Goal: Information Seeking & Learning: Learn about a topic

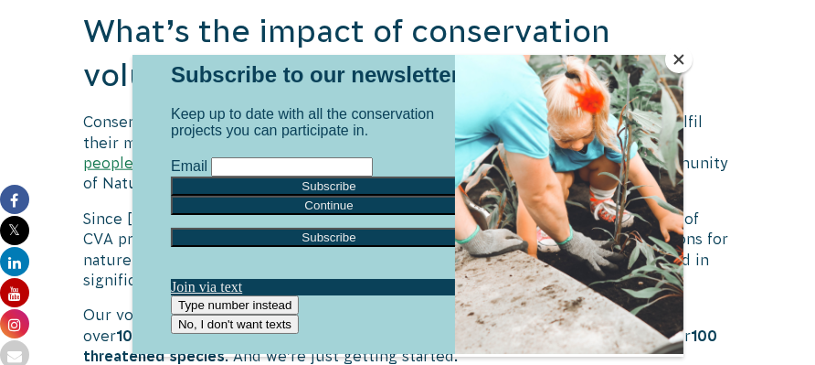
scroll to position [57, 0]
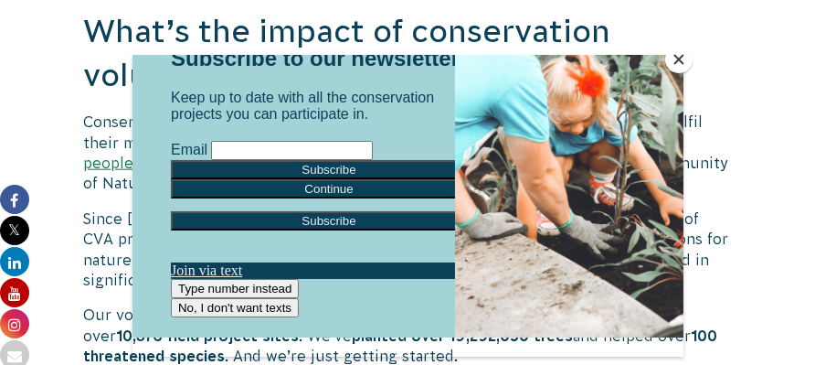
click at [210, 160] on input "Email" at bounding box center [291, 150] width 162 height 19
type input "[EMAIL_ADDRESS][DOMAIN_NAME]"
click at [327, 179] on input "Subscribe" at bounding box center [328, 169] width 316 height 19
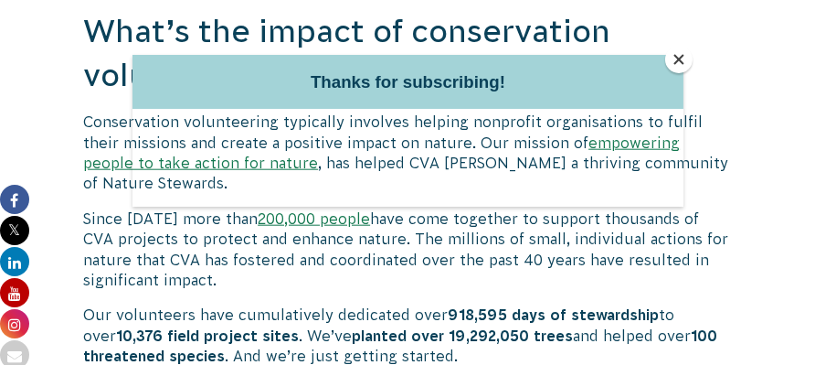
scroll to position [0, 0]
click at [733, 74] on div at bounding box center [407, 182] width 815 height 365
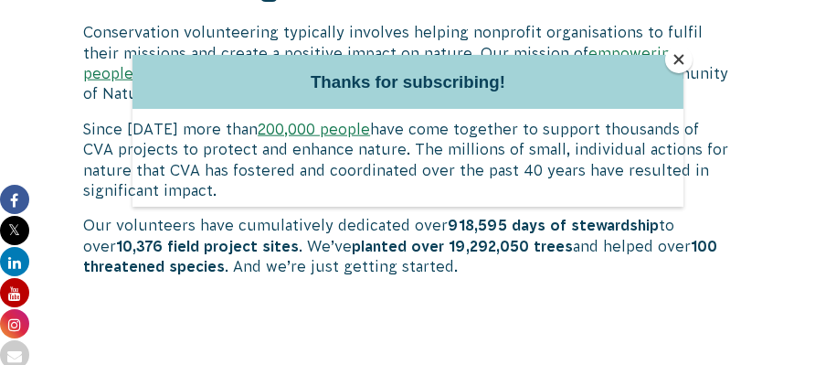
scroll to position [2741, 0]
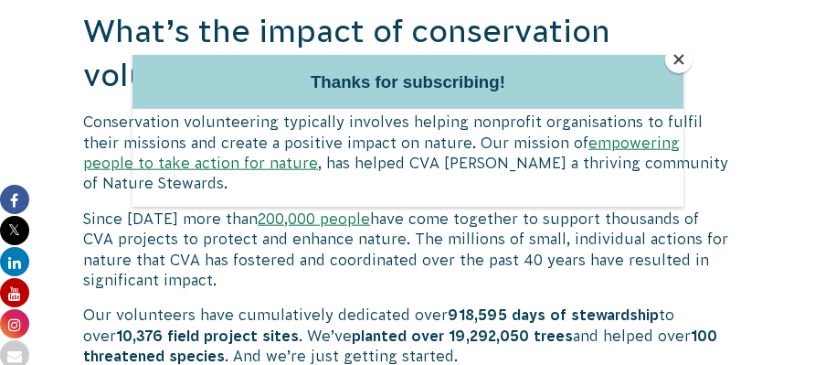
click at [733, 247] on div at bounding box center [407, 182] width 815 height 365
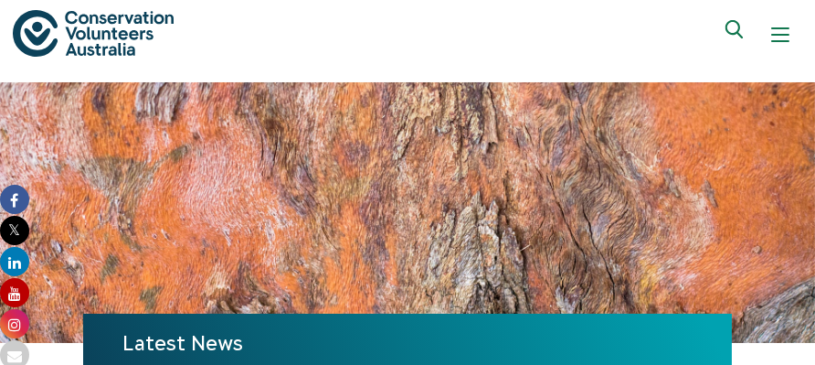
scroll to position [0, 0]
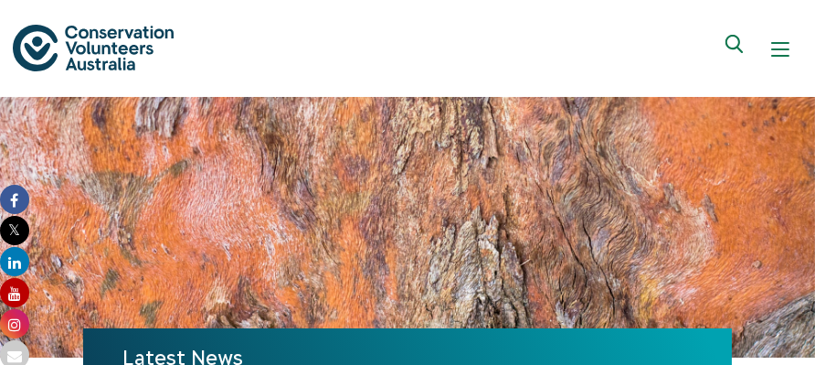
click at [769, 38] on button "Show mobile navigation menu" at bounding box center [780, 49] width 44 height 44
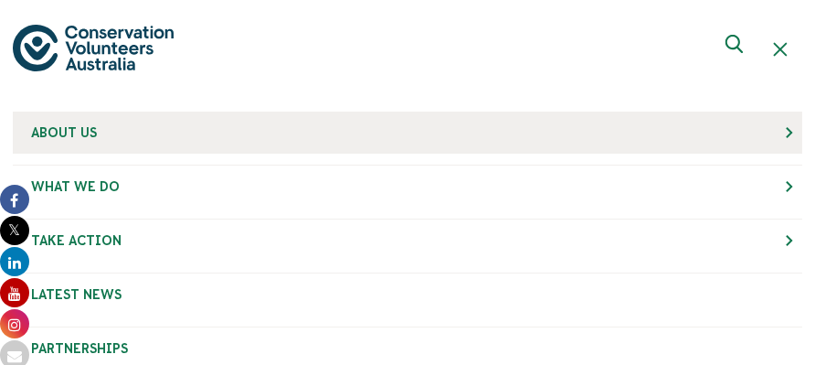
click at [165, 128] on link "About Us" at bounding box center [407, 132] width 789 height 42
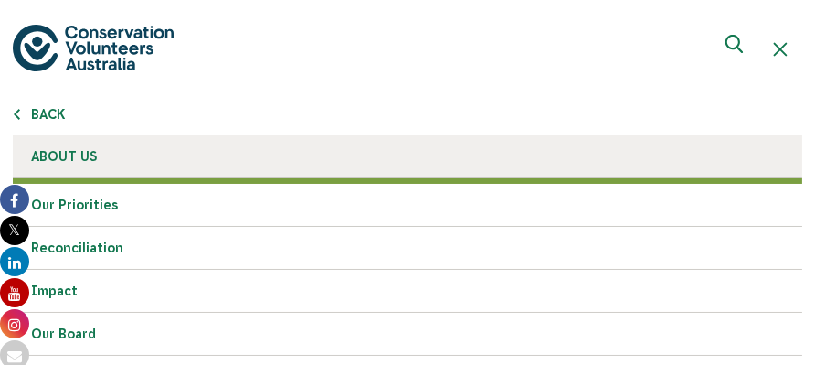
click at [106, 153] on link "About Us" at bounding box center [407, 156] width 789 height 43
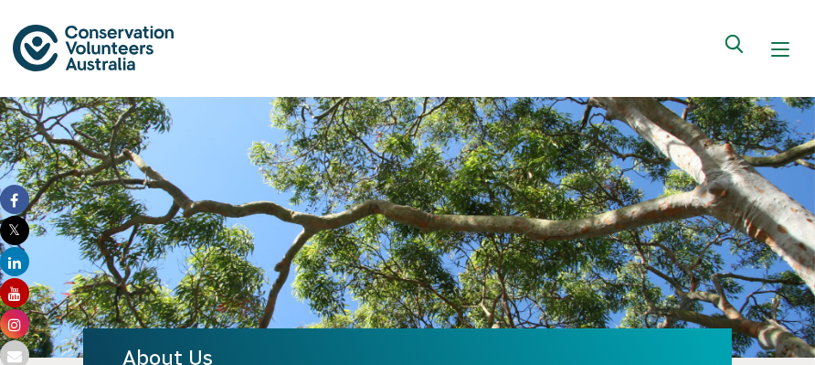
click at [779, 46] on div "Show mobile navigation menu" at bounding box center [780, 49] width 18 height 18
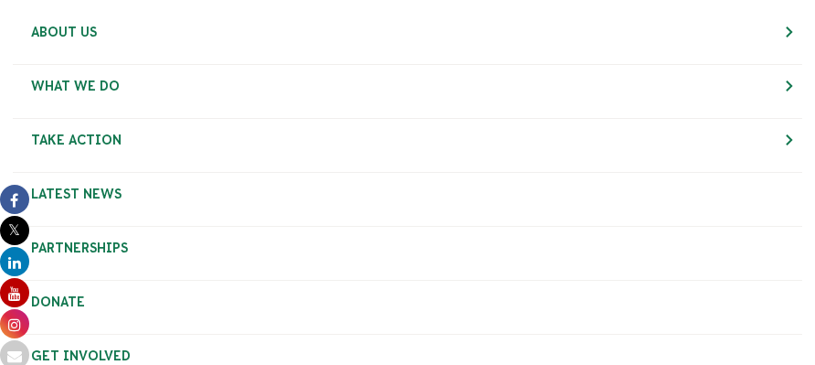
scroll to position [183, 0]
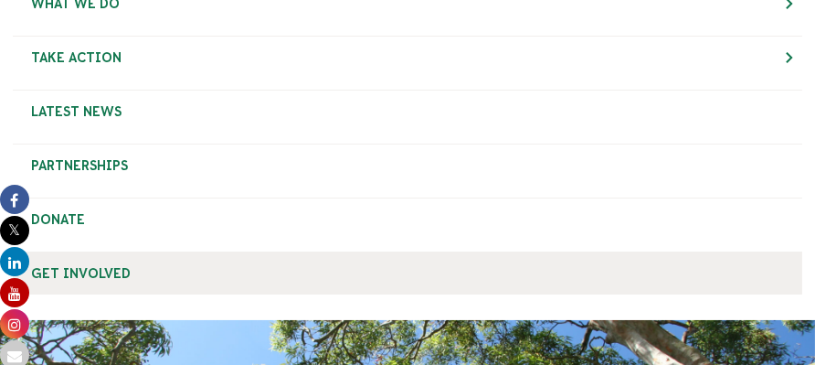
click at [44, 274] on link "Get Involved" at bounding box center [407, 273] width 789 height 42
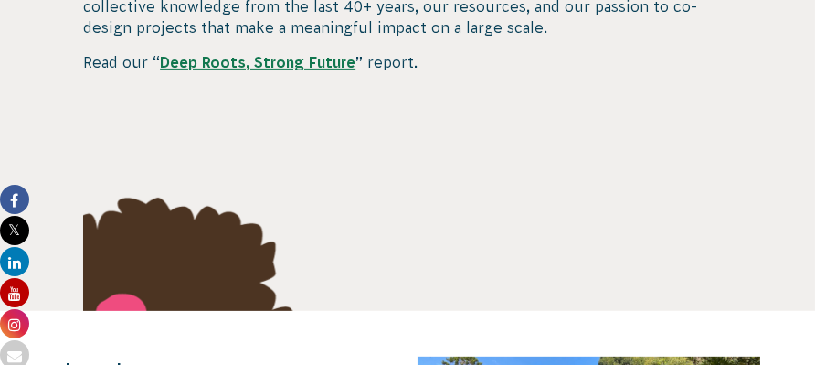
scroll to position [0, 0]
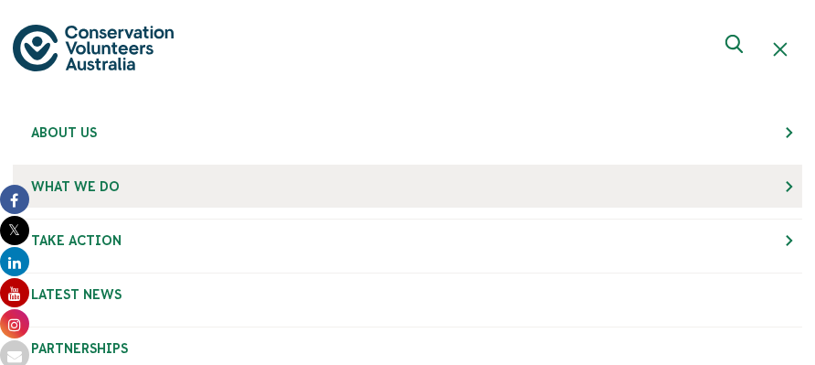
click at [119, 194] on link "What We Do" at bounding box center [407, 186] width 789 height 42
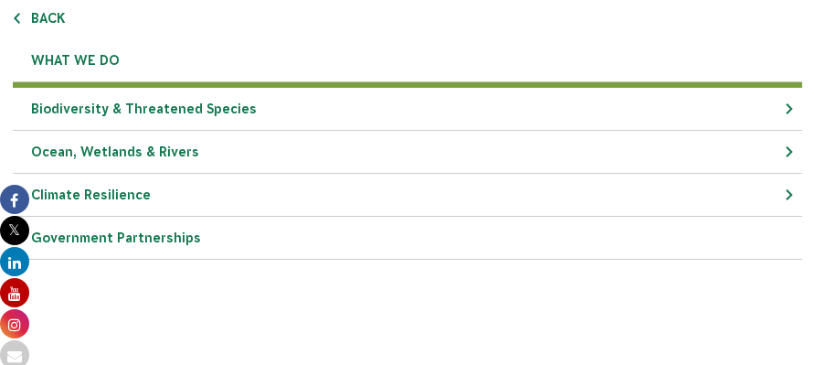
scroll to position [183, 0]
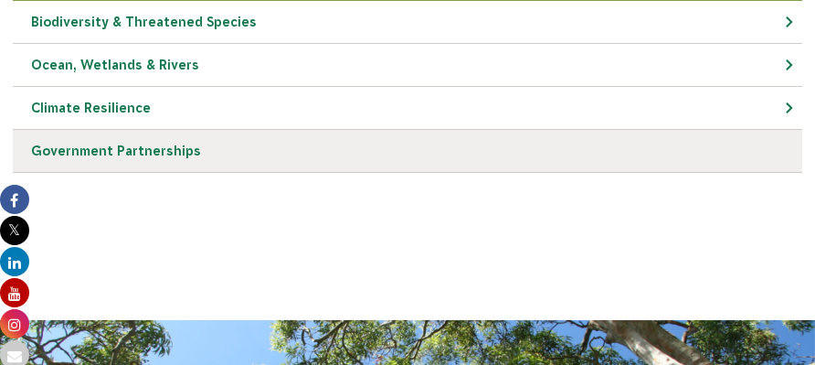
click at [122, 156] on link "Government Partnerships" at bounding box center [407, 151] width 789 height 43
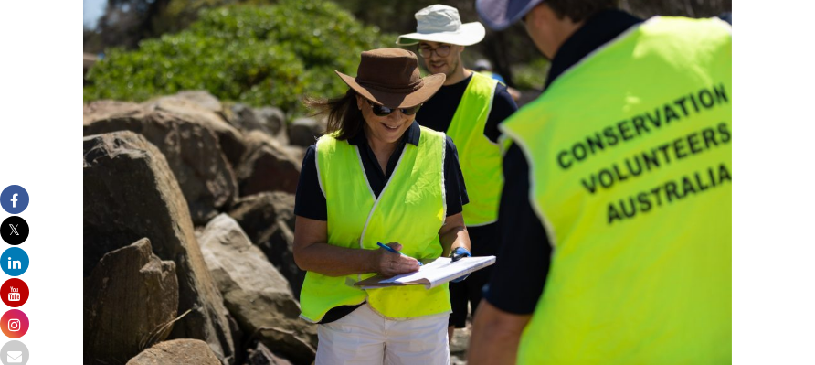
scroll to position [6395, 0]
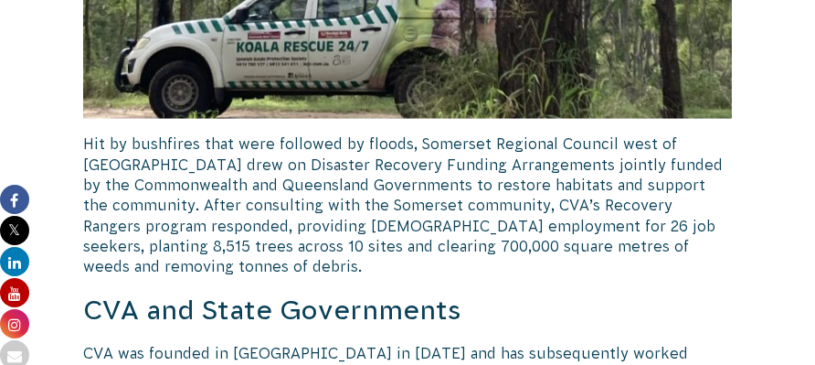
drag, startPoint x: 571, startPoint y: 253, endPoint x: 568, endPoint y: 266, distance: 13.1
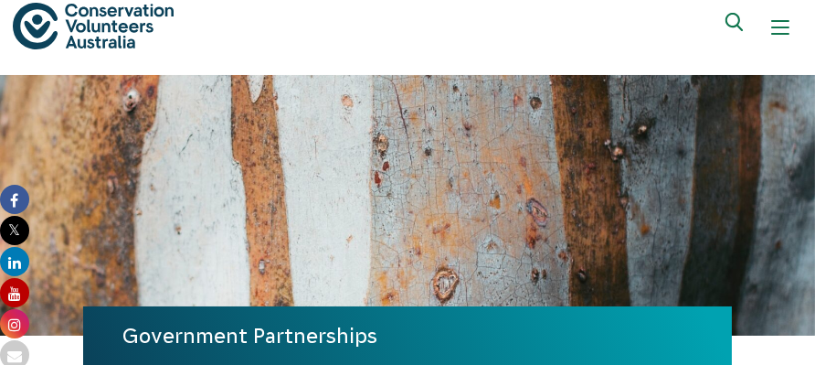
scroll to position [0, 0]
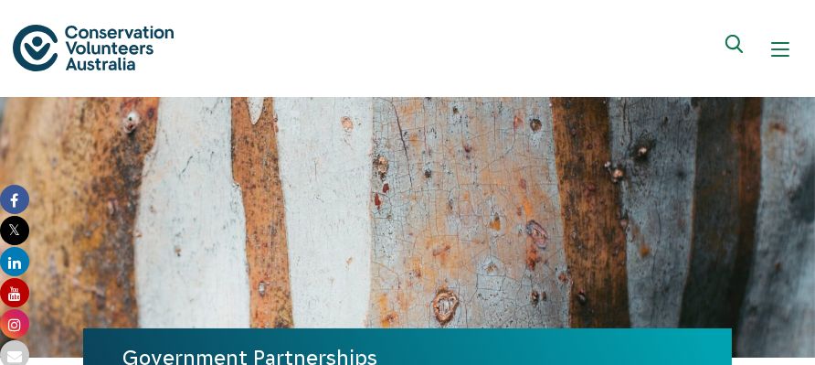
click at [777, 45] on div "Show mobile navigation menu" at bounding box center [780, 49] width 18 height 18
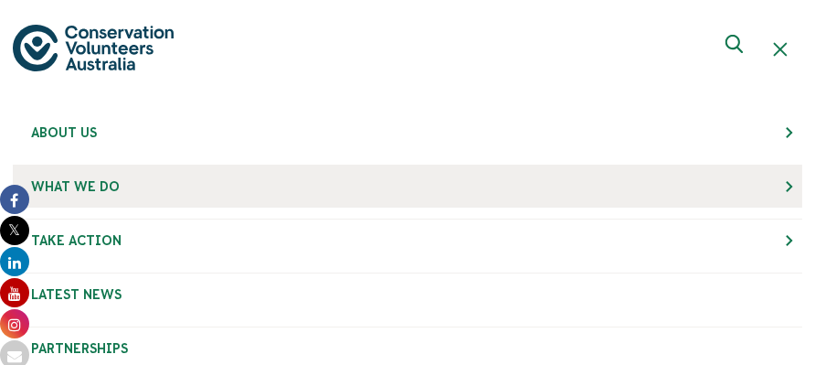
click at [98, 180] on span "What We Do" at bounding box center [75, 186] width 89 height 15
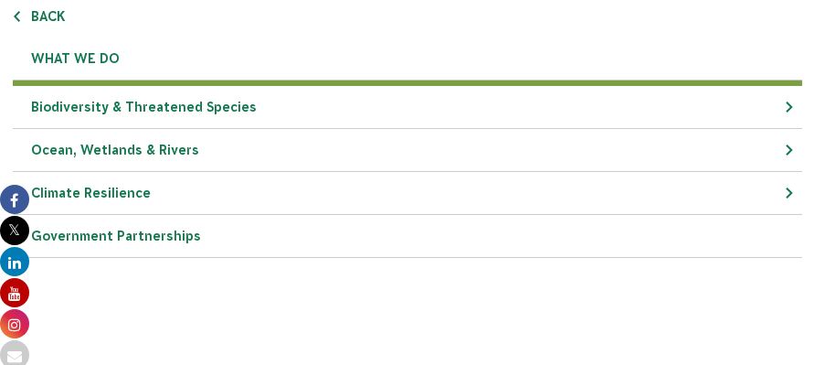
scroll to position [183, 0]
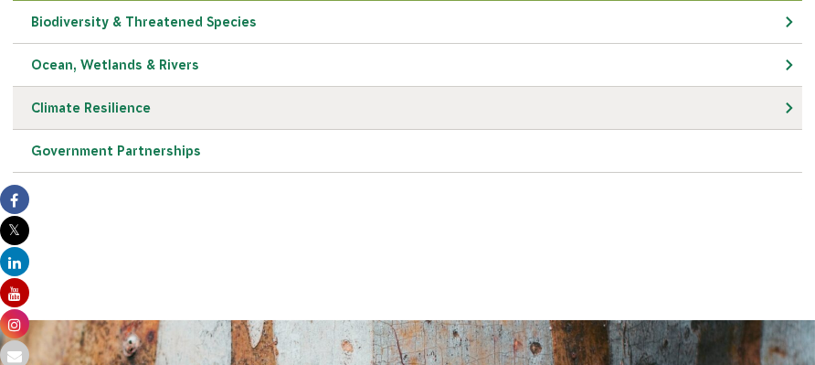
click at [104, 116] on link "Climate Resilience" at bounding box center [407, 108] width 789 height 43
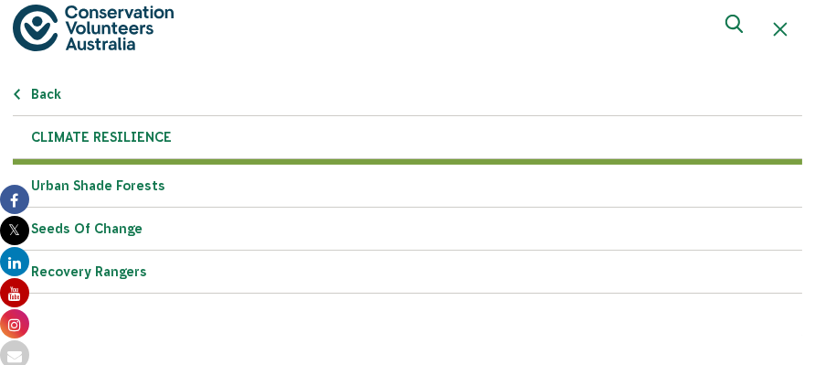
scroll to position [0, 0]
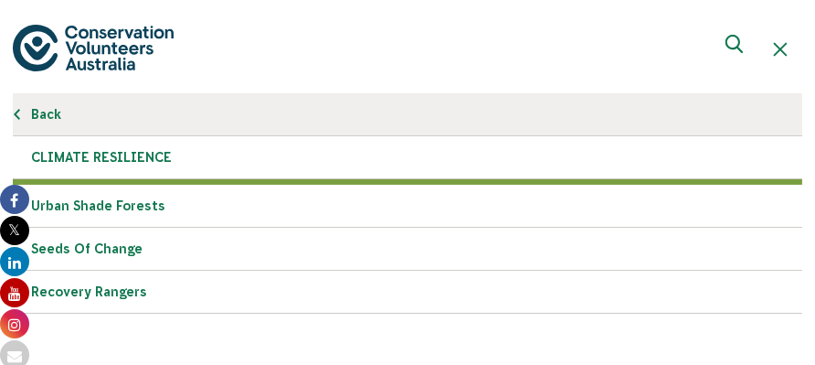
click at [48, 109] on link "Back" at bounding box center [407, 114] width 789 height 43
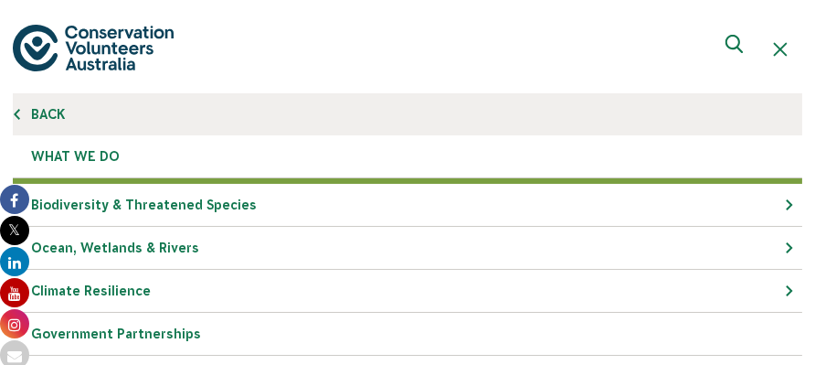
click at [62, 108] on link "Back" at bounding box center [407, 114] width 789 height 42
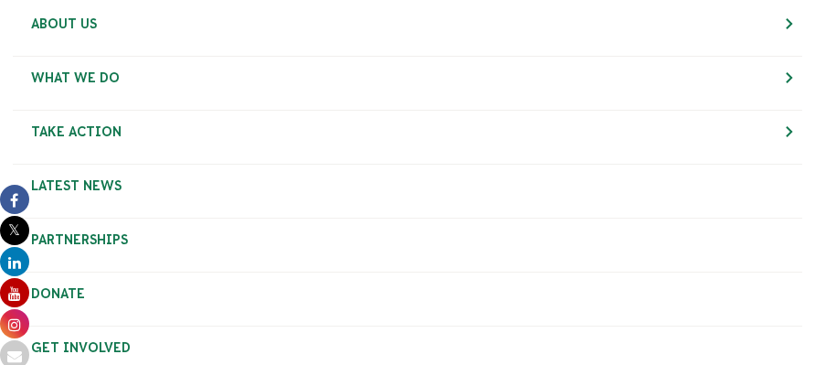
scroll to position [91, 0]
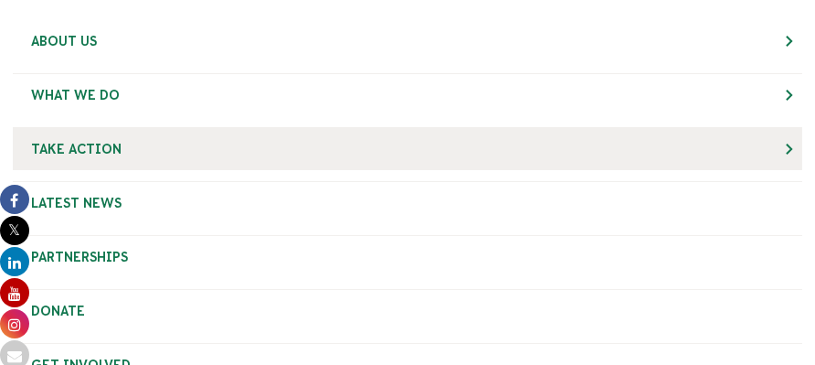
click at [99, 136] on link "Take Action" at bounding box center [407, 149] width 789 height 42
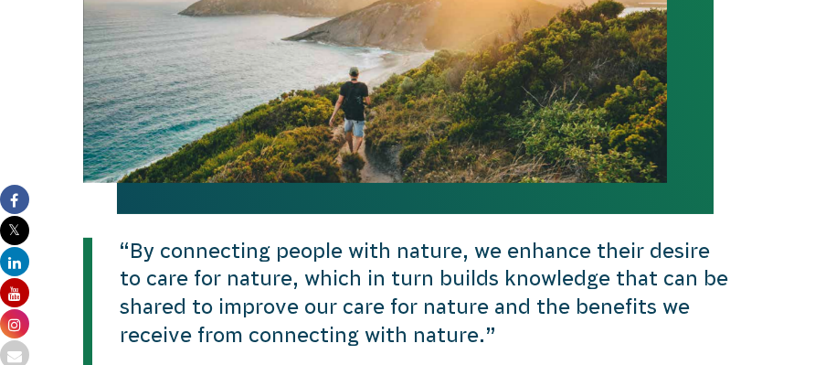
scroll to position [1004, 0]
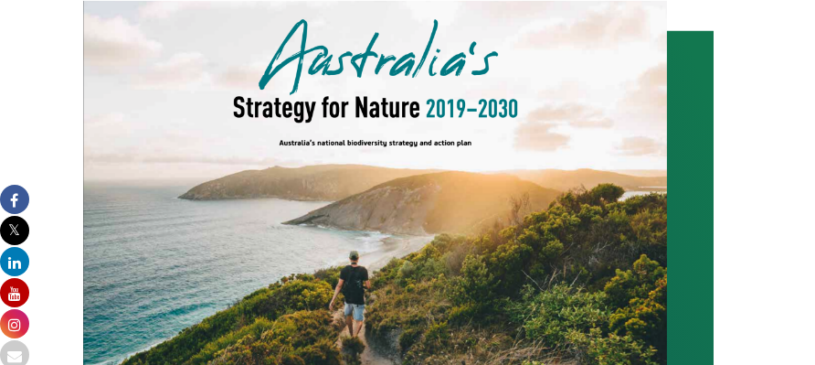
click at [430, 150] on img at bounding box center [375, 183] width 584 height 365
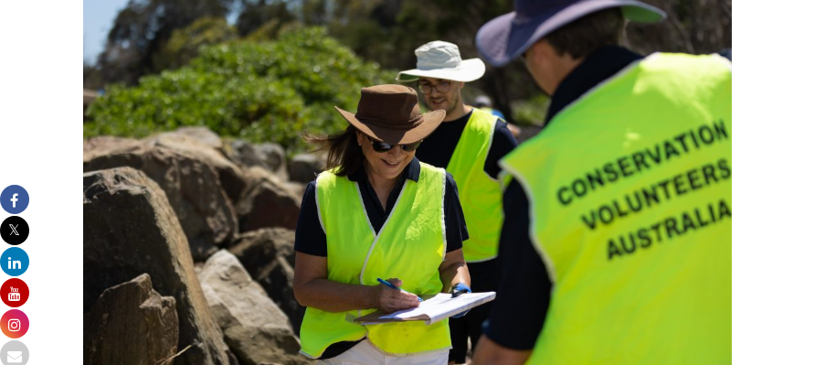
scroll to position [6851, 0]
